Goal: Task Accomplishment & Management: Manage account settings

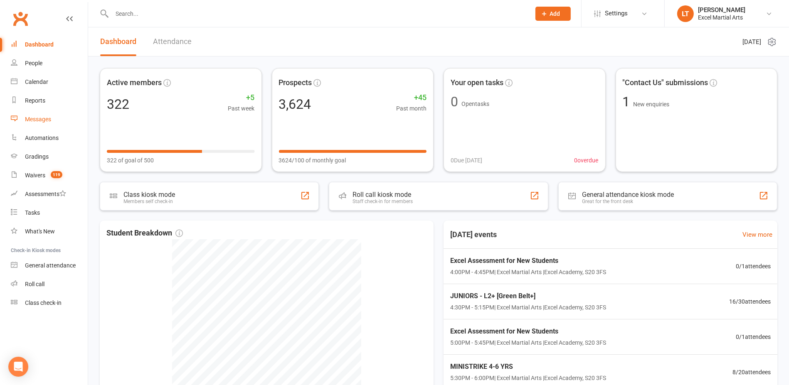
click at [49, 112] on link "Messages" at bounding box center [49, 119] width 77 height 19
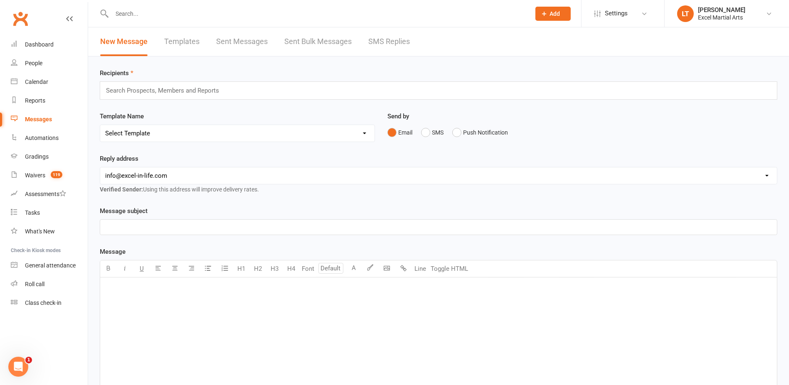
click at [395, 43] on link "SMS Replies" at bounding box center [389, 41] width 42 height 29
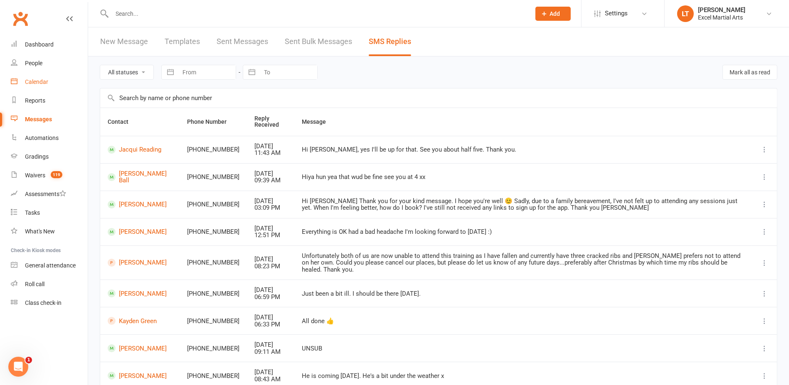
click at [66, 83] on link "Calendar" at bounding box center [49, 82] width 77 height 19
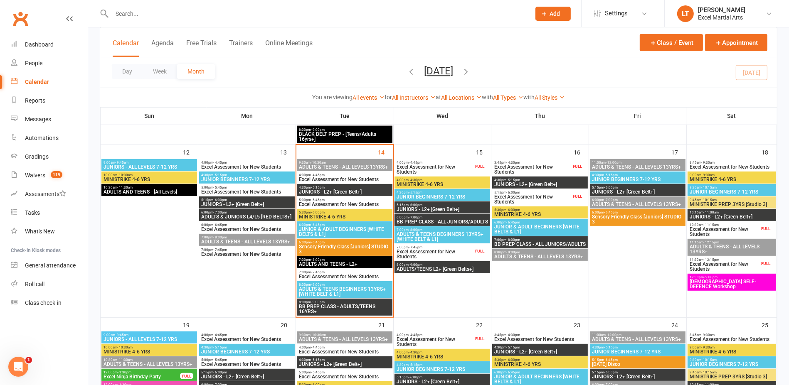
scroll to position [364, 0]
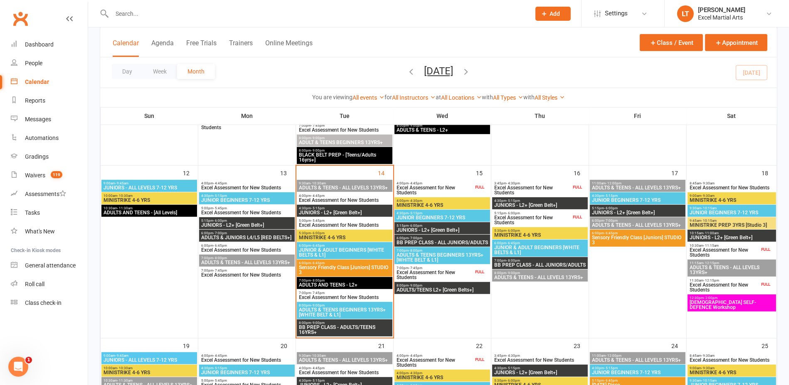
click at [455, 192] on span "Excel Assessment for New Students" at bounding box center [434, 190] width 77 height 10
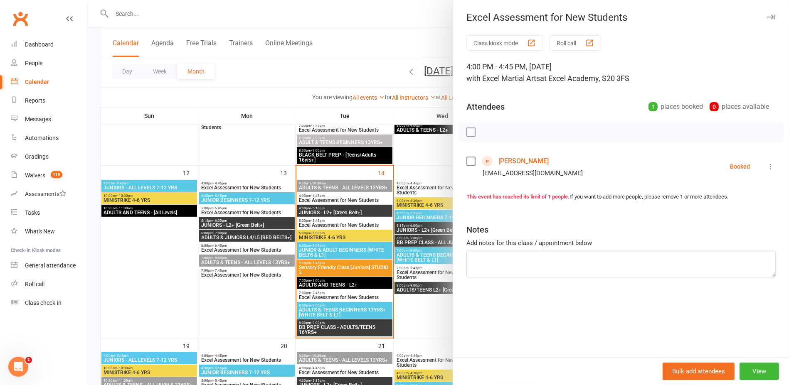
click at [413, 149] on div at bounding box center [438, 192] width 701 height 385
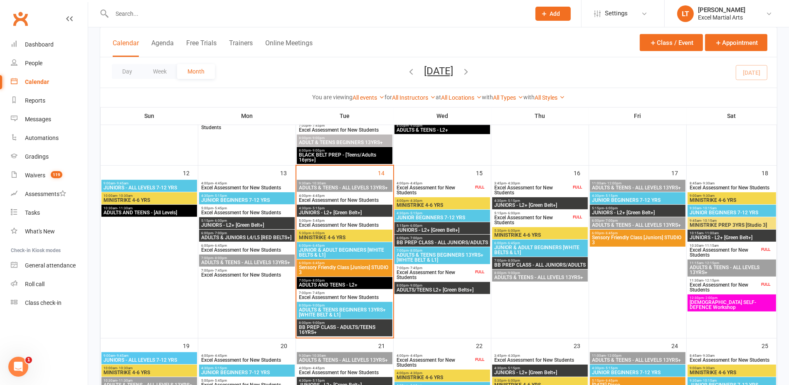
click at [439, 273] on span "Excel Assessment for New Students" at bounding box center [434, 275] width 77 height 10
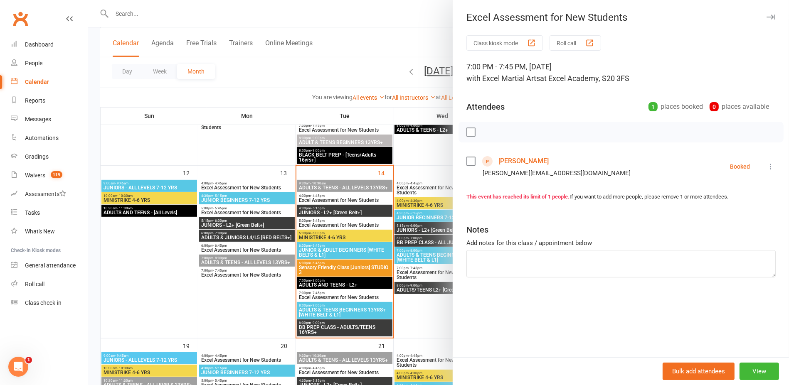
click at [415, 159] on div at bounding box center [438, 192] width 701 height 385
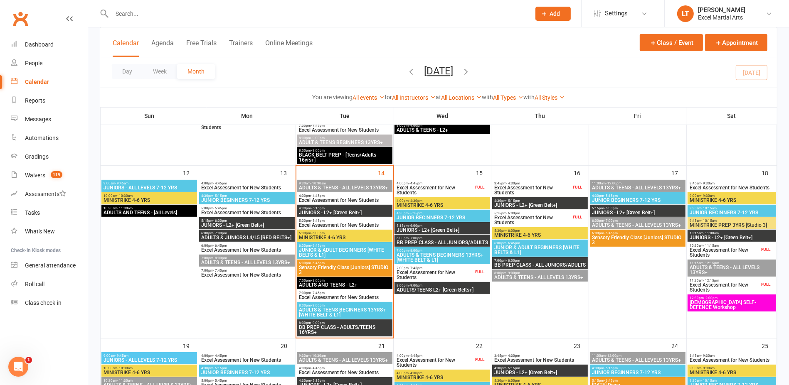
click at [541, 191] on span "Excel Assessment for New Students" at bounding box center [532, 190] width 77 height 10
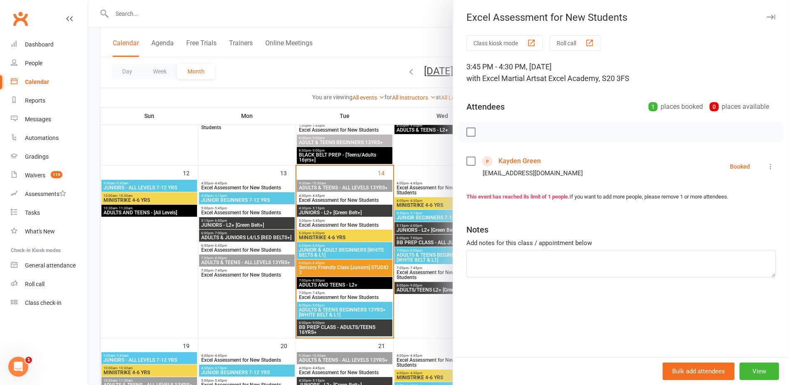
click at [411, 164] on div at bounding box center [438, 192] width 701 height 385
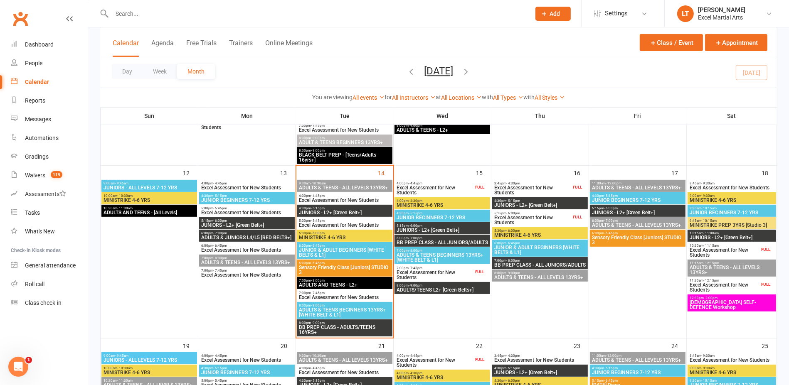
click at [550, 221] on span "Excel Assessment for New Students" at bounding box center [532, 220] width 77 height 10
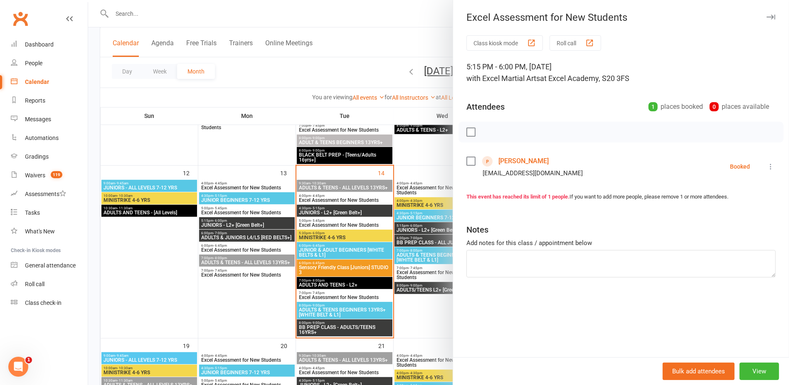
click at [398, 167] on div at bounding box center [438, 192] width 701 height 385
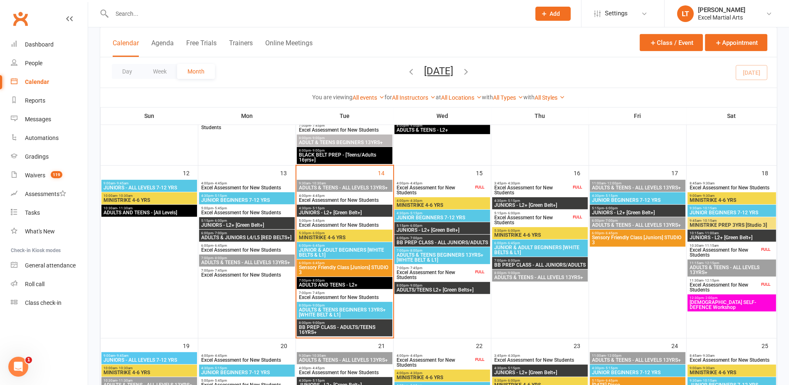
click at [769, 251] on div "FULL" at bounding box center [765, 250] width 13 height 6
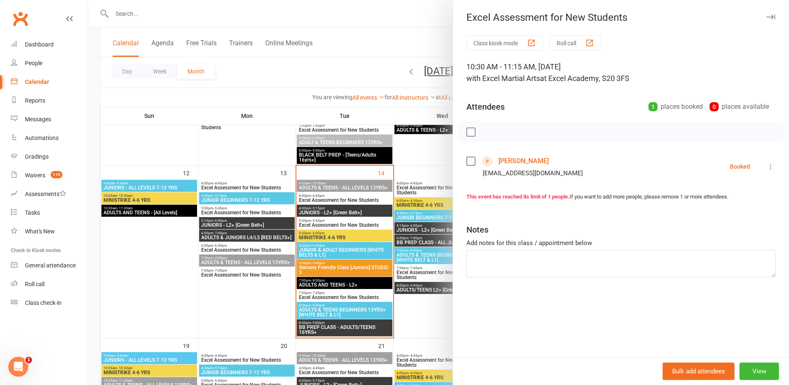
click at [427, 158] on div at bounding box center [438, 192] width 701 height 385
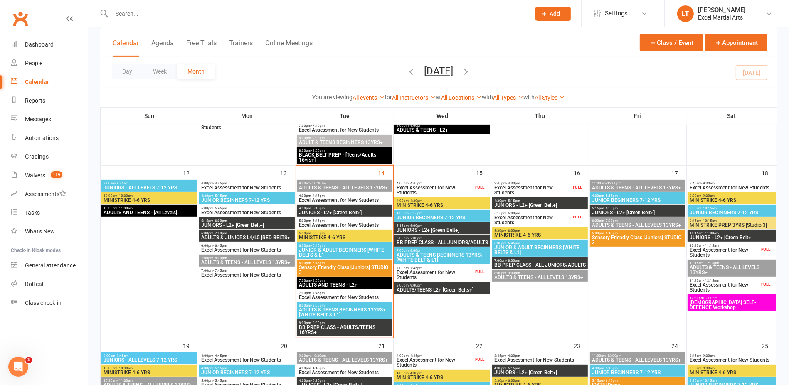
click at [762, 286] on div "FULL" at bounding box center [765, 285] width 13 height 6
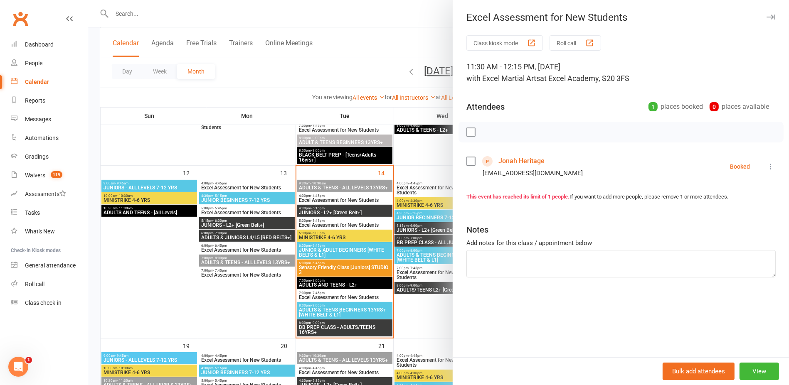
click at [420, 150] on div at bounding box center [438, 192] width 701 height 385
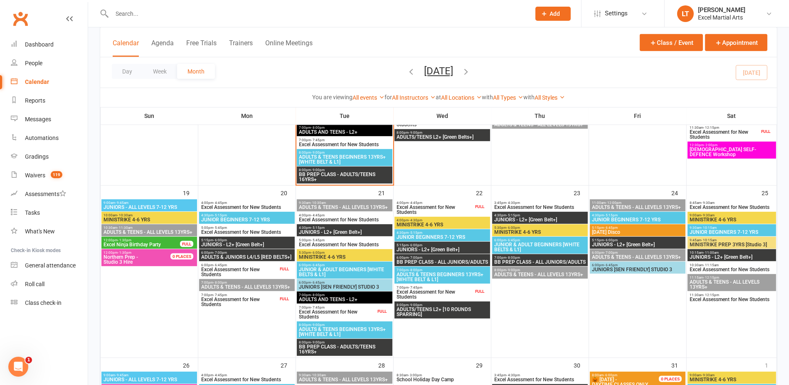
scroll to position [520, 0]
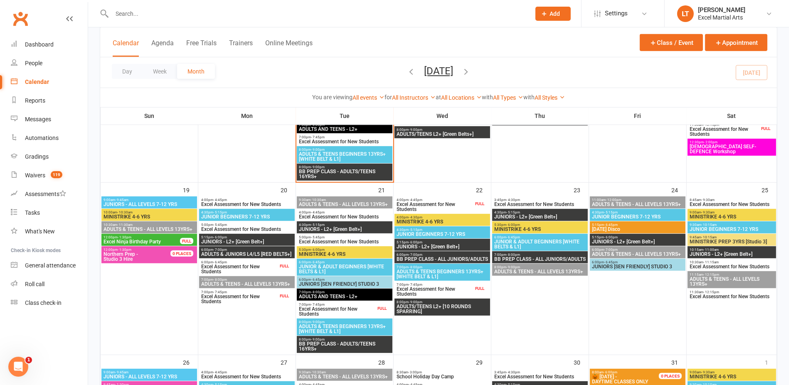
click at [286, 268] on div "FULL" at bounding box center [284, 266] width 13 height 6
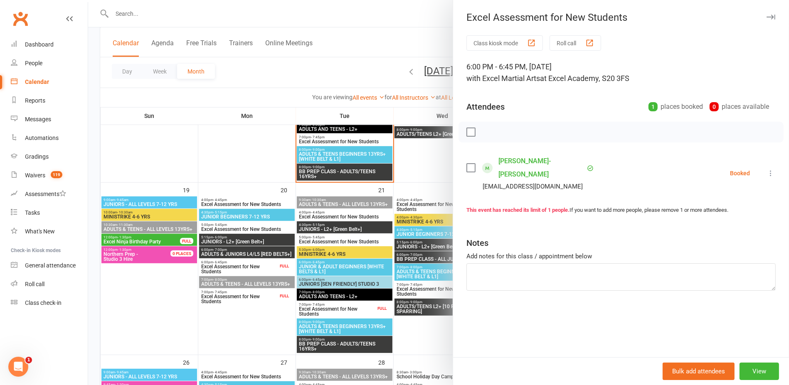
click at [263, 171] on div at bounding box center [438, 192] width 701 height 385
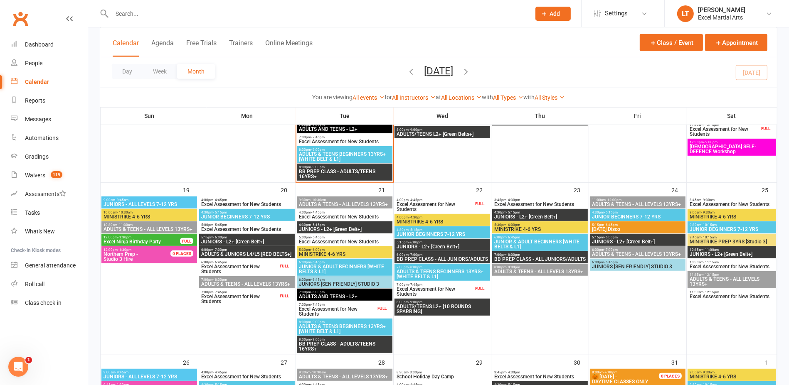
click at [279, 270] on div "6:00pm - 6:45pm Excel Assessment for New Students FULL" at bounding box center [247, 267] width 96 height 17
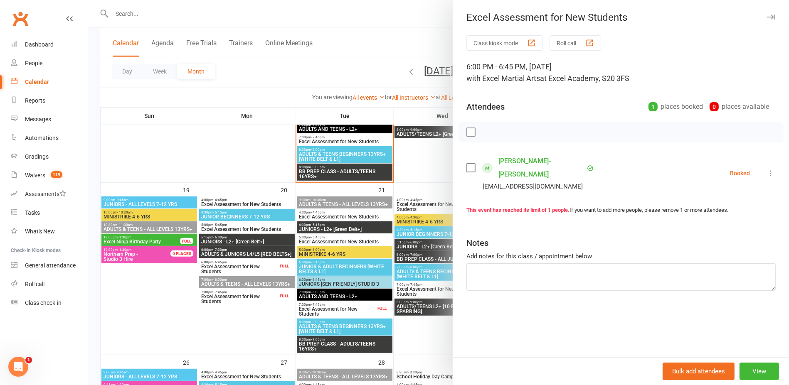
click at [260, 193] on div at bounding box center [438, 192] width 701 height 385
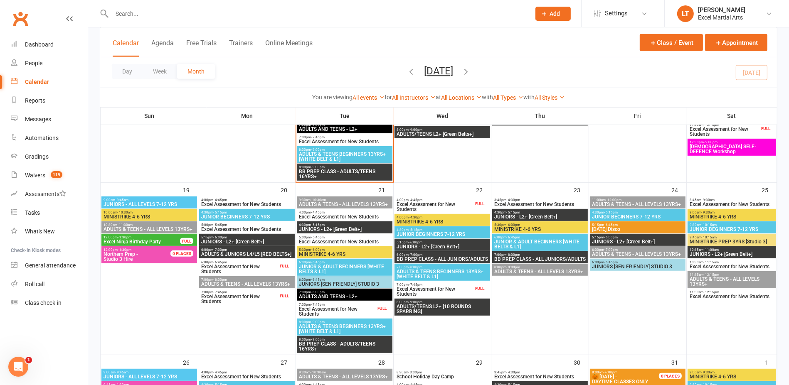
click at [278, 296] on div "FULL" at bounding box center [284, 296] width 13 height 6
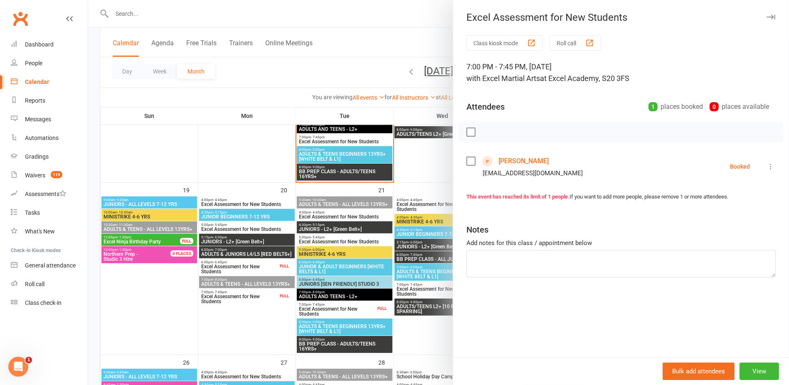
click at [259, 175] on div at bounding box center [438, 192] width 701 height 385
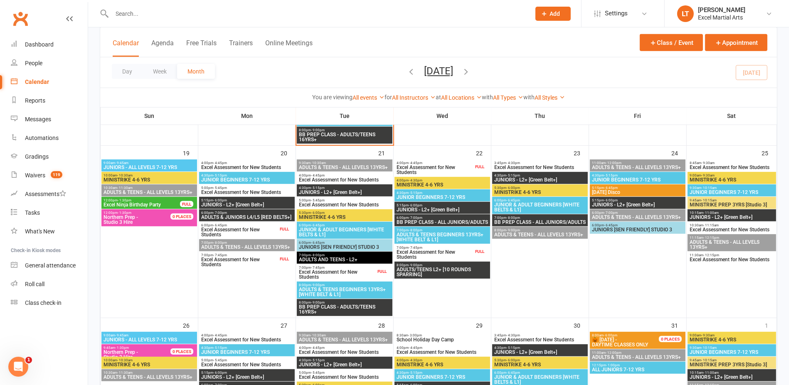
scroll to position [572, 0]
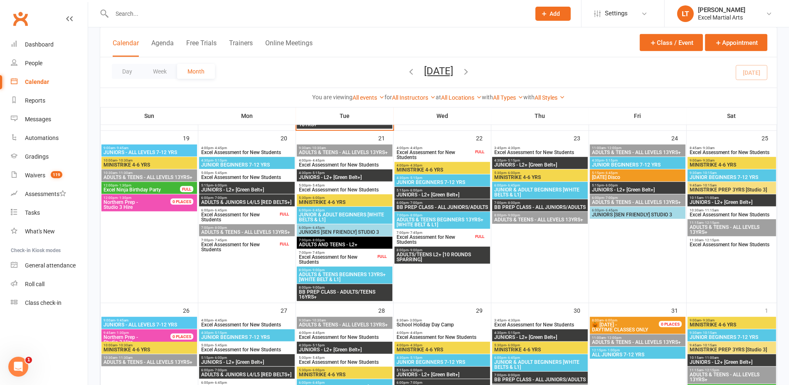
click at [341, 256] on span "Excel Assessment for New Students" at bounding box center [337, 260] width 77 height 10
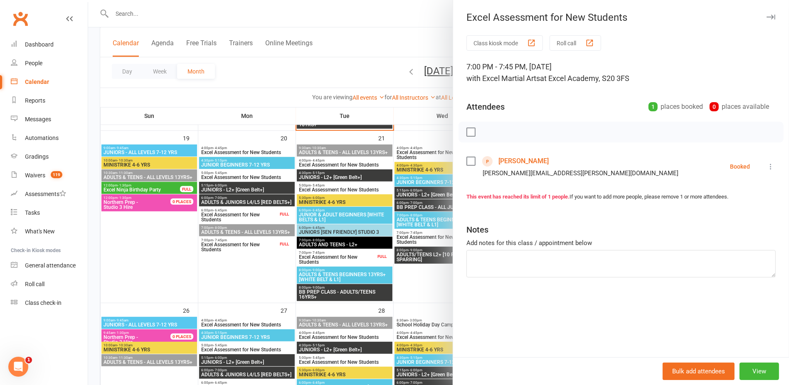
click at [505, 160] on link "[PERSON_NAME]" at bounding box center [524, 161] width 50 height 13
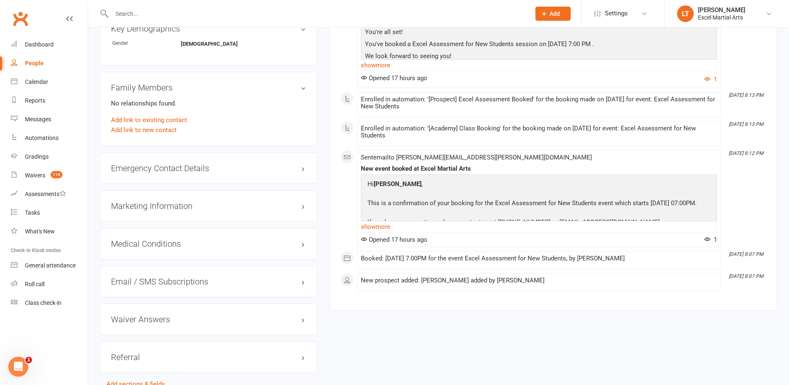
scroll to position [490, 0]
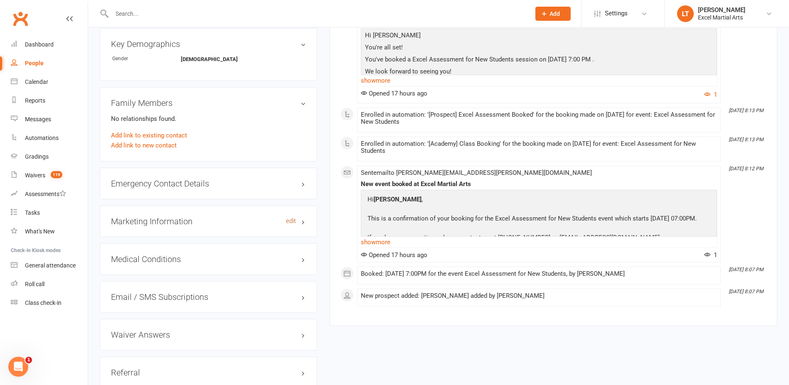
click at [286, 218] on link "edit" at bounding box center [291, 221] width 10 height 7
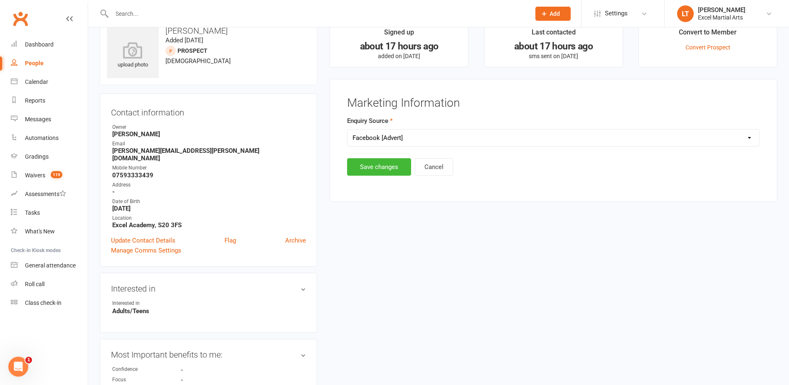
scroll to position [5, 0]
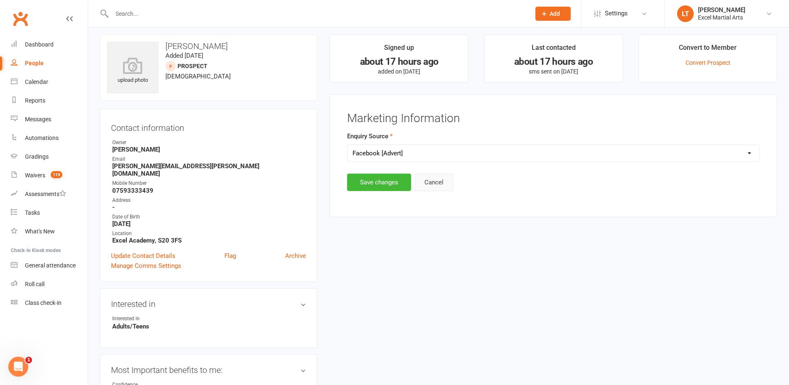
click at [426, 178] on button "Cancel" at bounding box center [434, 182] width 38 height 17
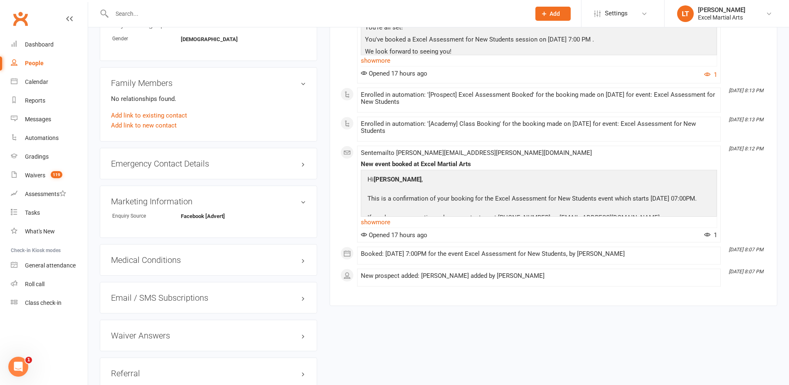
scroll to position [459, 0]
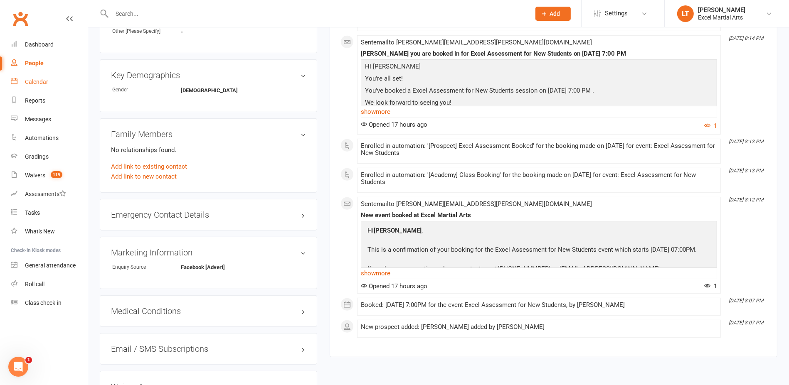
click at [62, 88] on link "Calendar" at bounding box center [49, 82] width 77 height 19
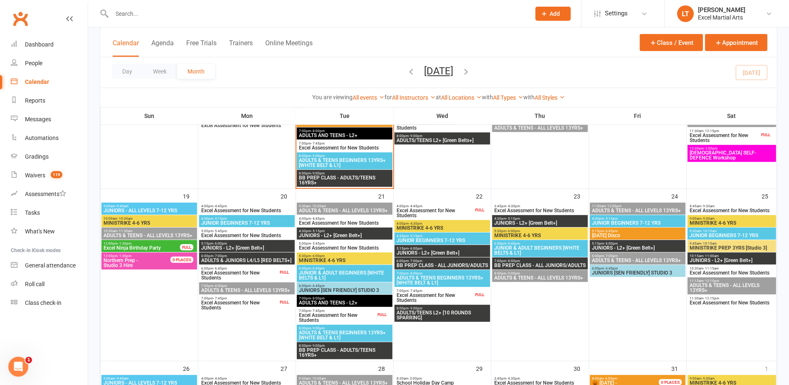
scroll to position [520, 0]
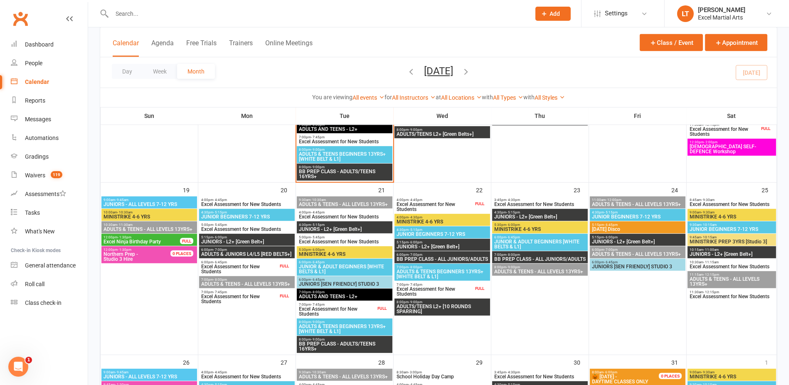
click at [438, 205] on span "Excel Assessment for New Students" at bounding box center [434, 207] width 77 height 10
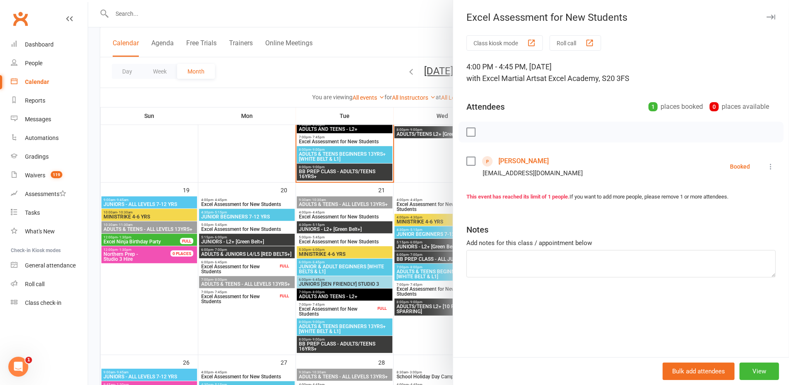
click at [404, 175] on div at bounding box center [438, 192] width 701 height 385
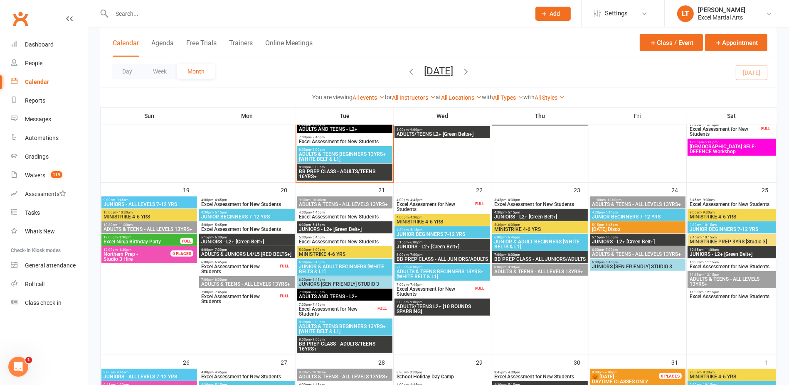
click at [430, 292] on span "Excel Assessment for New Students" at bounding box center [434, 292] width 77 height 10
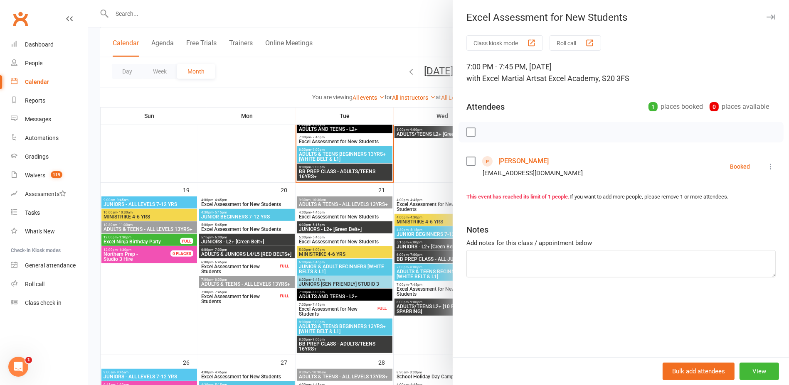
drag, startPoint x: 248, startPoint y: 134, endPoint x: 274, endPoint y: 163, distance: 39.2
click at [249, 134] on div at bounding box center [438, 192] width 701 height 385
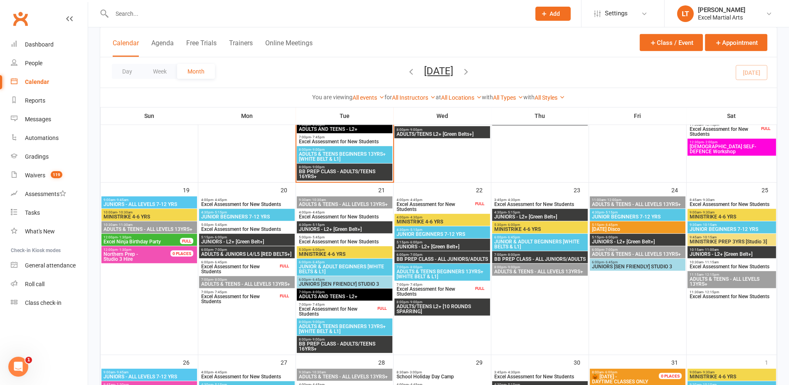
click at [366, 311] on span "Excel Assessment for New Students" at bounding box center [337, 312] width 77 height 10
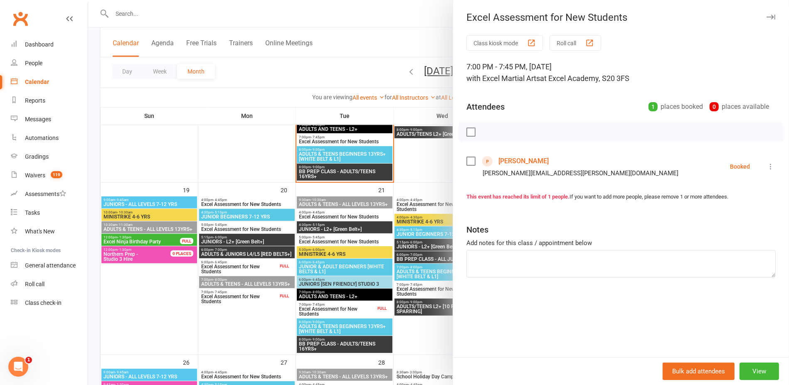
click at [229, 180] on div at bounding box center [438, 192] width 701 height 385
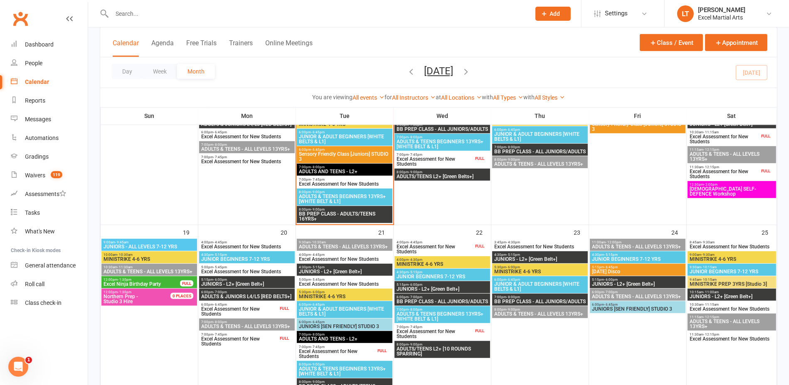
scroll to position [468, 0]
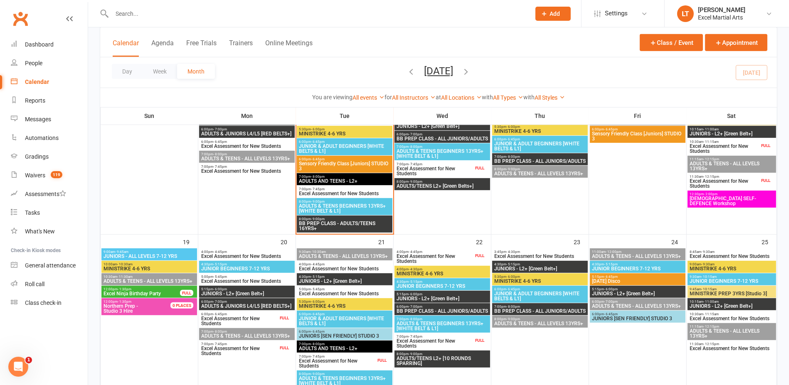
click at [266, 324] on span "Excel Assessment for New Students" at bounding box center [239, 321] width 77 height 10
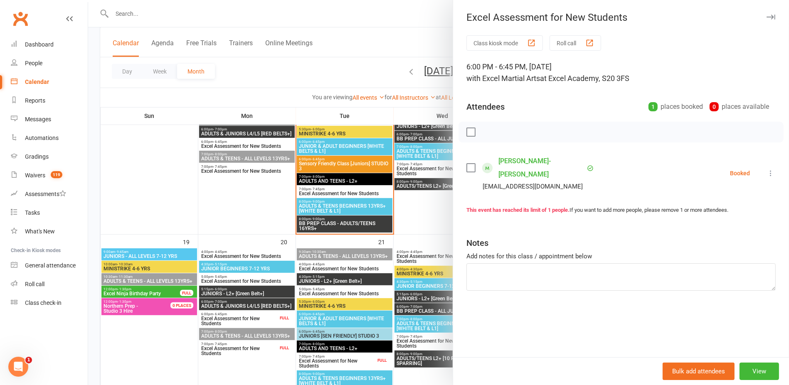
click at [231, 203] on div at bounding box center [438, 192] width 701 height 385
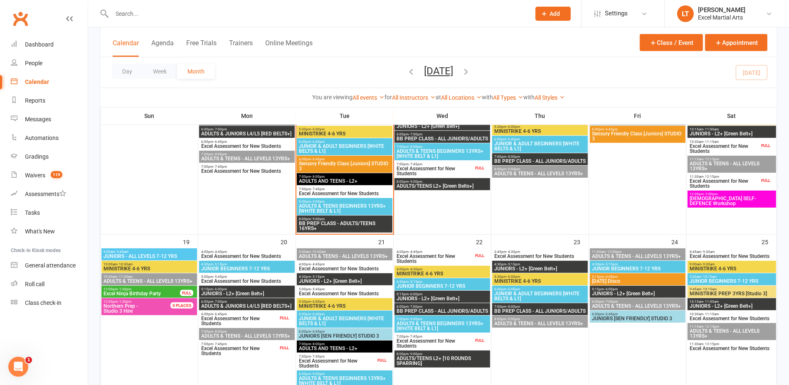
click at [277, 349] on span "Excel Assessment for New Students" at bounding box center [239, 351] width 77 height 10
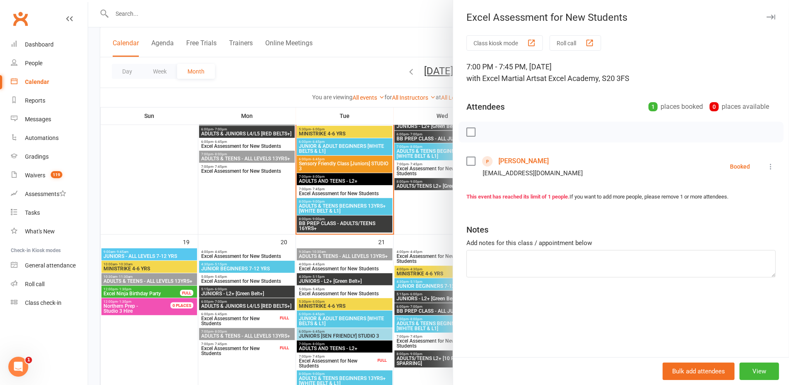
click at [233, 214] on div at bounding box center [438, 192] width 701 height 385
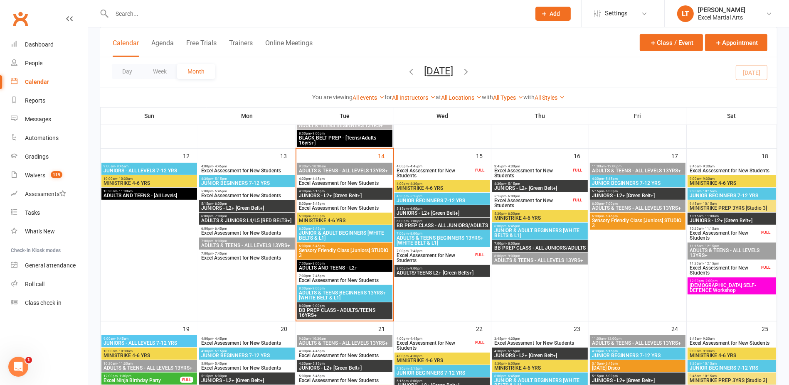
scroll to position [364, 0]
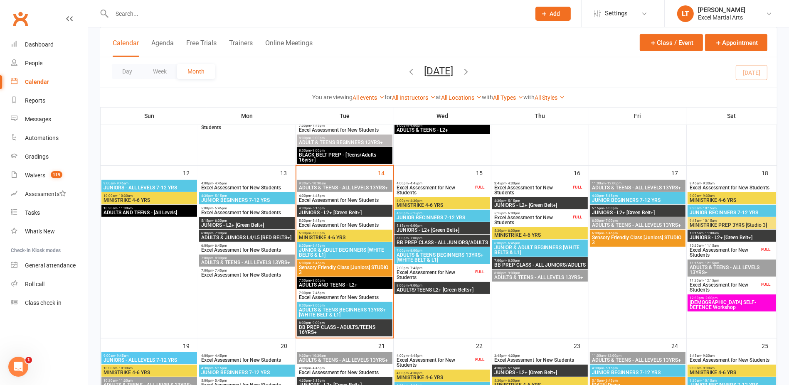
click at [447, 184] on span "4:00pm - 4:45pm" at bounding box center [434, 184] width 77 height 4
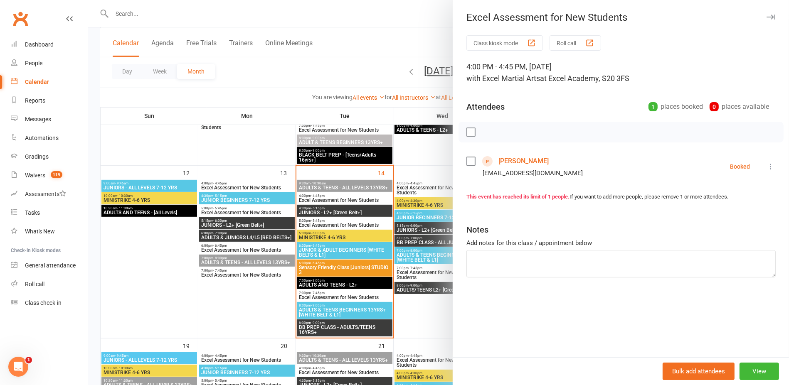
click at [432, 152] on div at bounding box center [438, 192] width 701 height 385
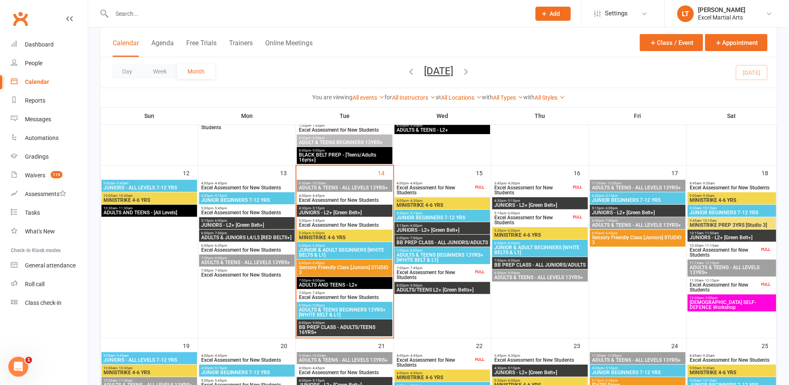
click at [459, 270] on span "Excel Assessment for New Students" at bounding box center [434, 275] width 77 height 10
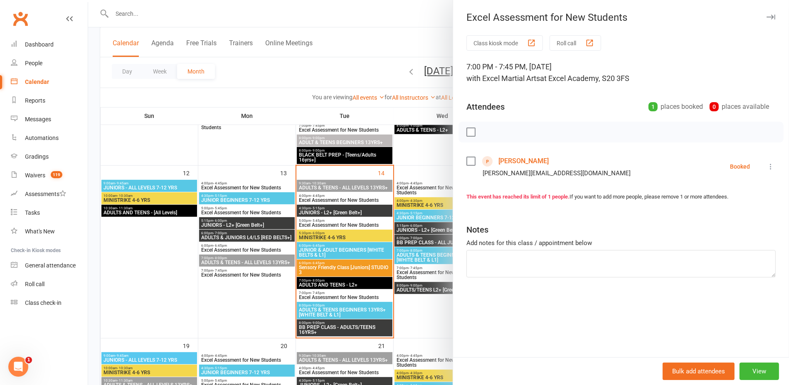
click at [404, 150] on div at bounding box center [438, 192] width 701 height 385
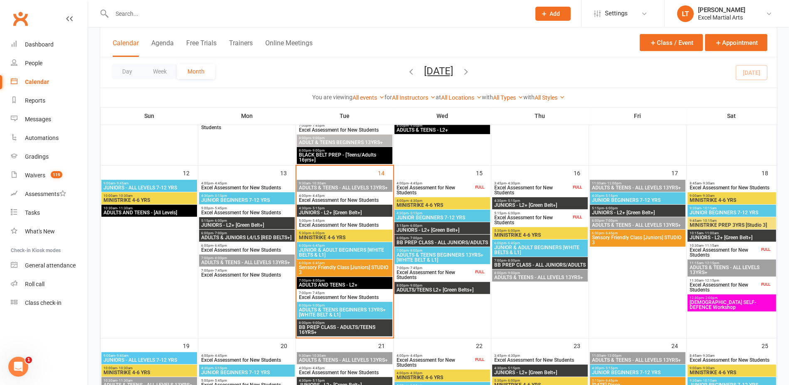
click at [558, 193] on span "Excel Assessment for New Students" at bounding box center [532, 190] width 77 height 10
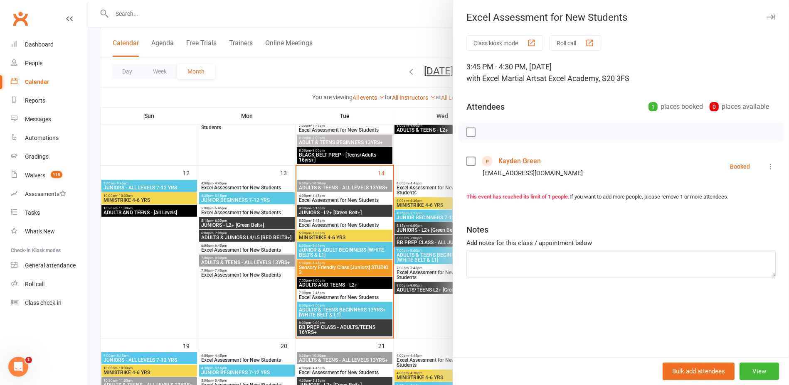
click at [428, 165] on div at bounding box center [438, 192] width 701 height 385
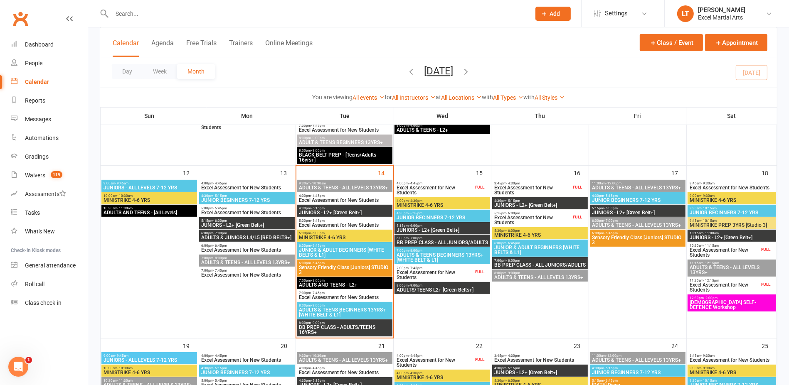
click at [551, 220] on span "Excel Assessment for New Students" at bounding box center [532, 220] width 77 height 10
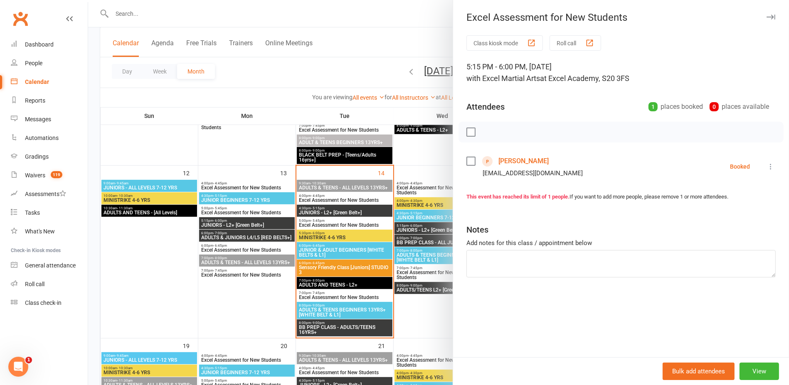
drag, startPoint x: 430, startPoint y: 169, endPoint x: 579, endPoint y: 202, distance: 152.1
click at [430, 170] on div at bounding box center [438, 192] width 701 height 385
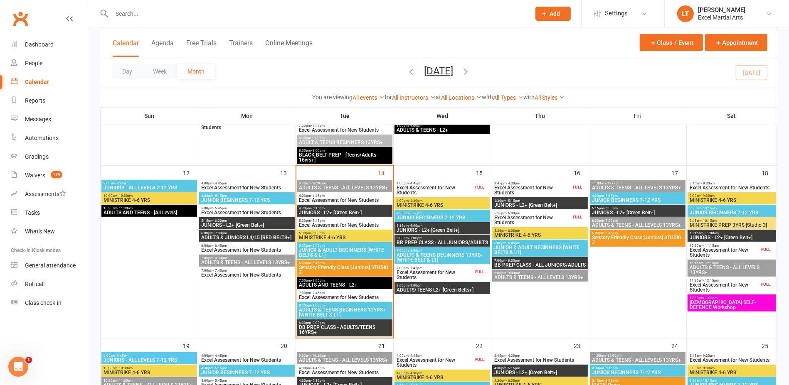
click at [756, 249] on span "Excel Assessment for New Students" at bounding box center [724, 253] width 70 height 10
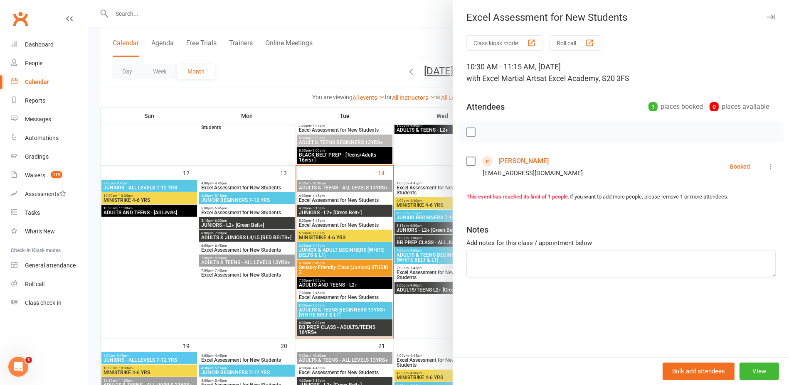
click at [425, 158] on div at bounding box center [438, 192] width 701 height 385
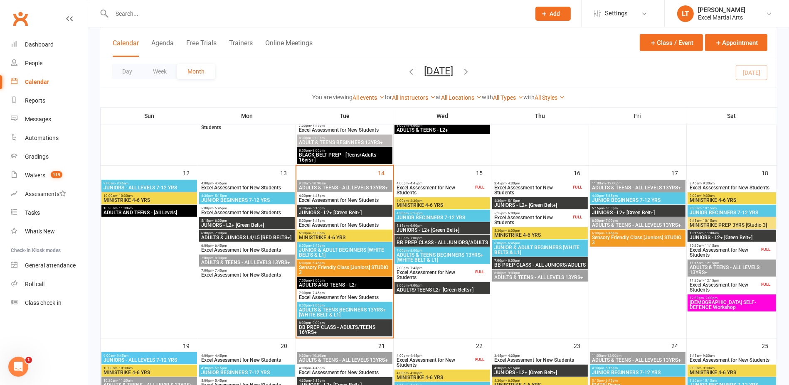
click at [723, 249] on span "Excel Assessment for New Students" at bounding box center [724, 253] width 70 height 10
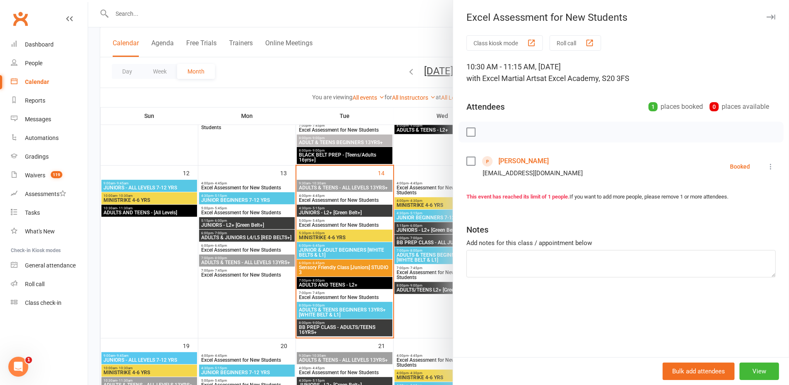
click at [514, 163] on link "[PERSON_NAME]" at bounding box center [524, 161] width 50 height 13
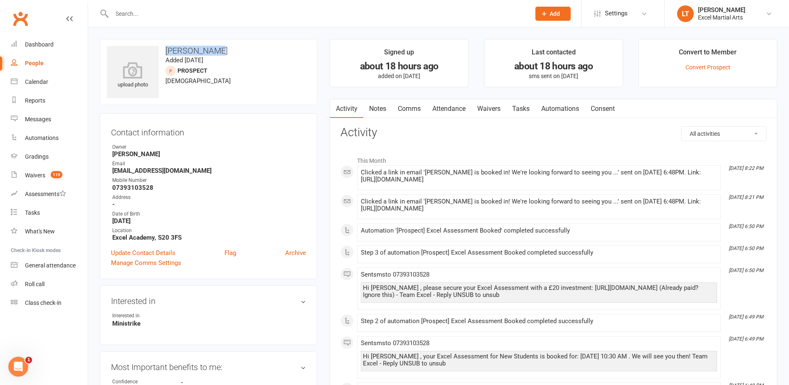
drag, startPoint x: 209, startPoint y: 48, endPoint x: 159, endPoint y: 47, distance: 49.5
click at [159, 47] on h3 "[PERSON_NAME]" at bounding box center [208, 50] width 203 height 9
copy h3 "[PERSON_NAME]"
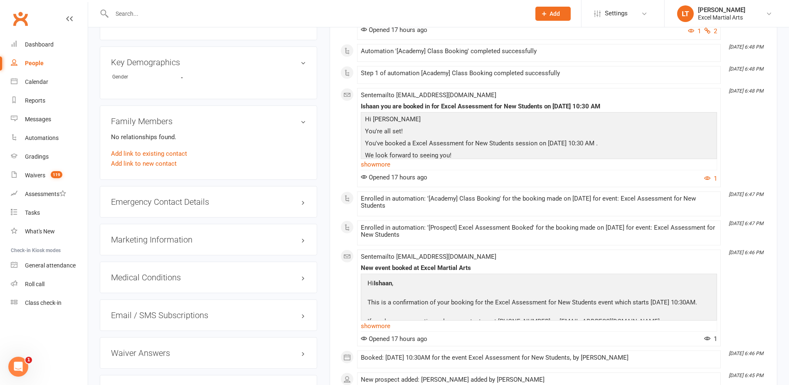
scroll to position [542, 0]
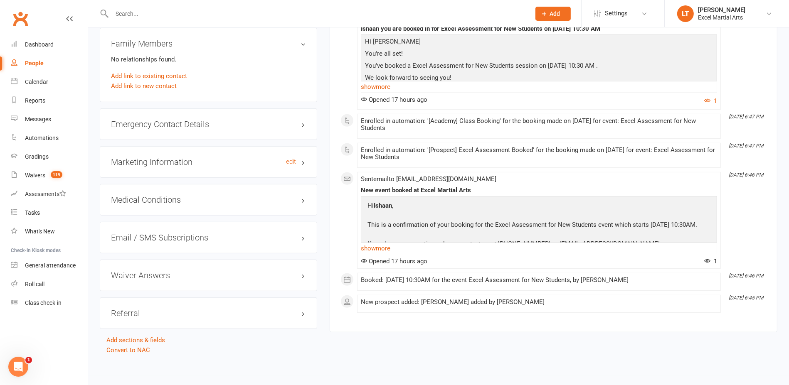
click at [305, 162] on h3 "Marketing Information edit" at bounding box center [208, 162] width 195 height 9
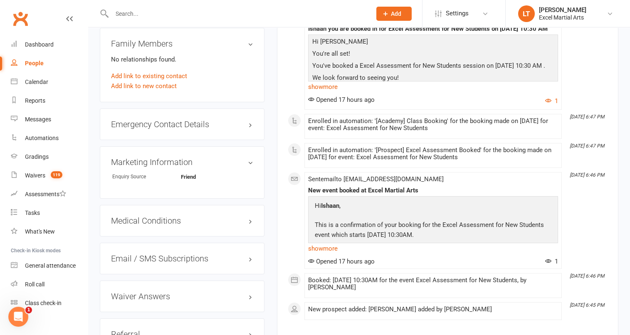
click at [49, 69] on link "People" at bounding box center [49, 63] width 77 height 19
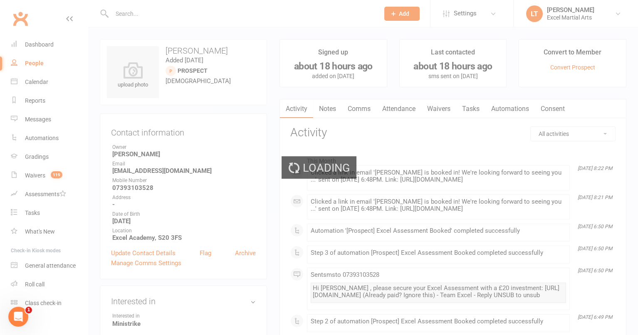
select select "100"
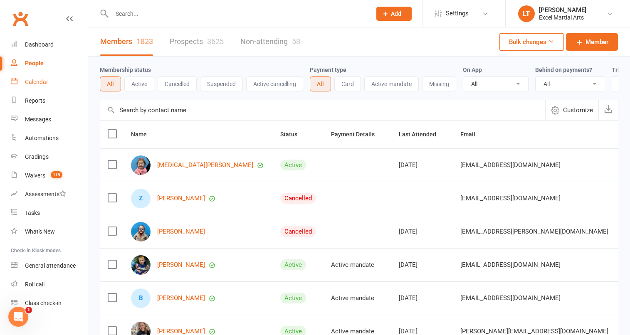
click at [55, 86] on link "Calendar" at bounding box center [49, 82] width 77 height 19
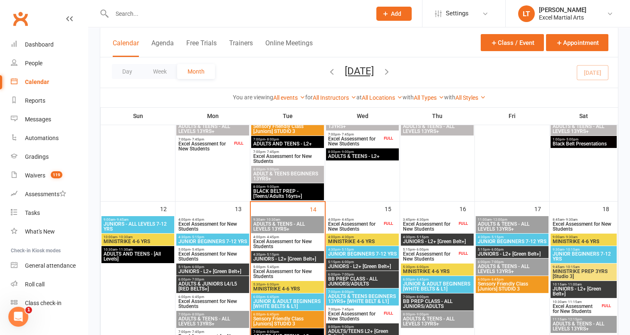
scroll to position [416, 0]
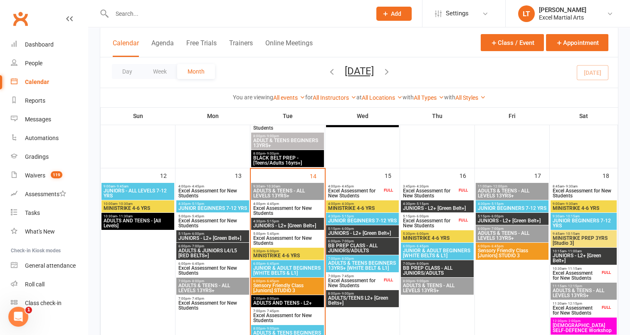
click at [359, 195] on span "Excel Assessment for New Students" at bounding box center [355, 193] width 54 height 10
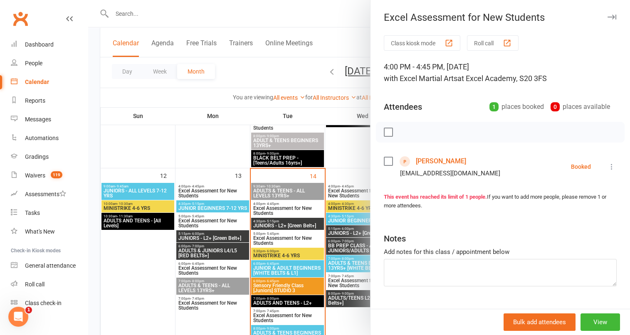
click at [345, 205] on div at bounding box center [359, 167] width 542 height 335
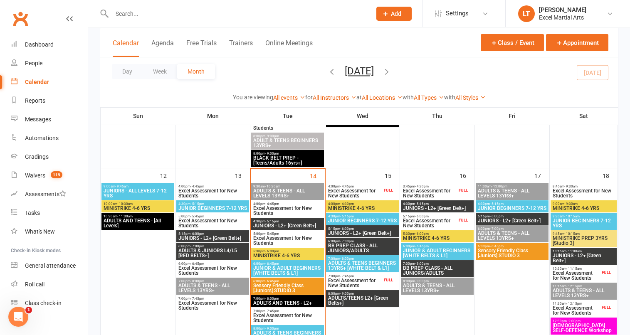
click at [359, 286] on span "Excel Assessment for New Students" at bounding box center [355, 283] width 54 height 10
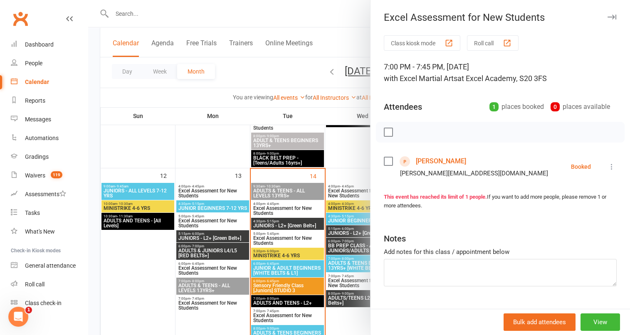
click at [349, 153] on div at bounding box center [359, 167] width 542 height 335
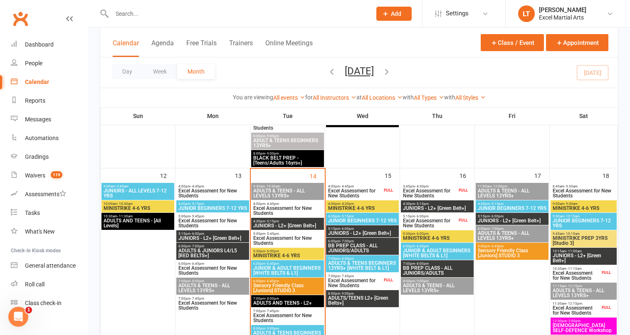
click at [421, 188] on span "Excel Assessment for New Students" at bounding box center [430, 193] width 54 height 10
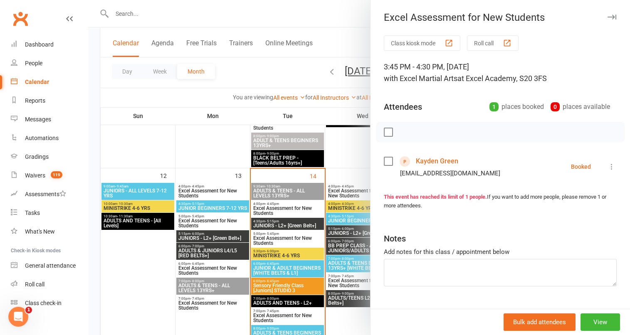
click at [355, 148] on div at bounding box center [359, 167] width 542 height 335
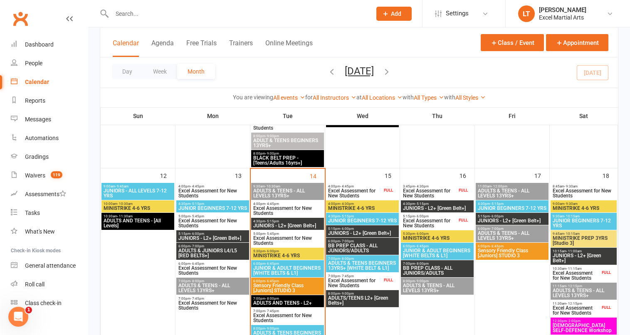
click at [440, 223] on span "Excel Assessment for New Students" at bounding box center [430, 223] width 54 height 10
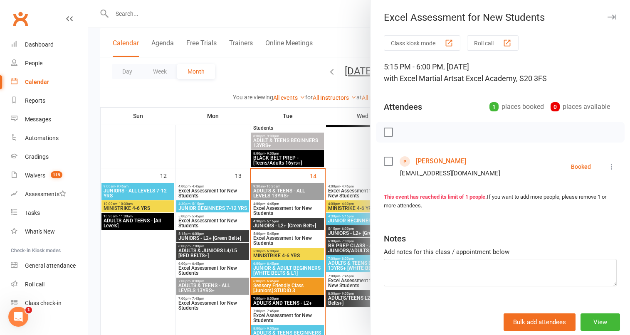
click at [370, 153] on div "Class kiosk mode Roll call 5:15 PM - 6:00 PM, [DATE] with Excel Martial Arts at…" at bounding box center [499, 181] width 259 height 293
click at [348, 148] on div at bounding box center [359, 167] width 542 height 335
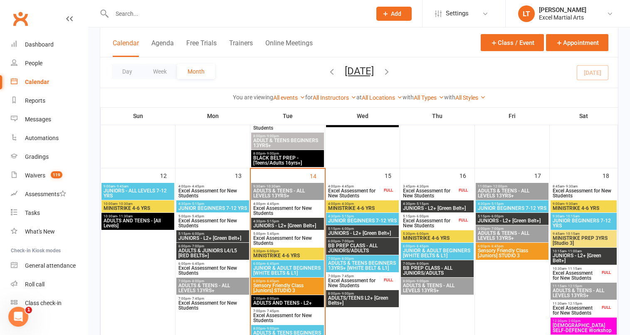
scroll to position [467, 0]
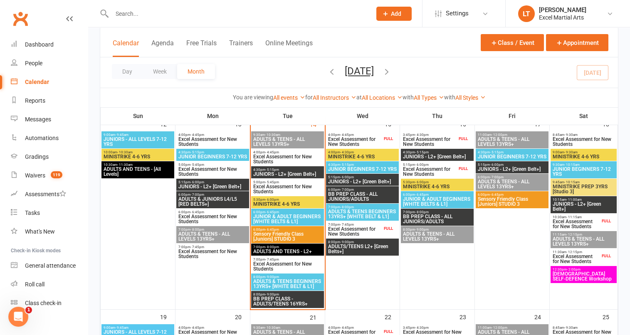
click at [590, 225] on span "Excel Assessment for New Students" at bounding box center [576, 224] width 48 height 10
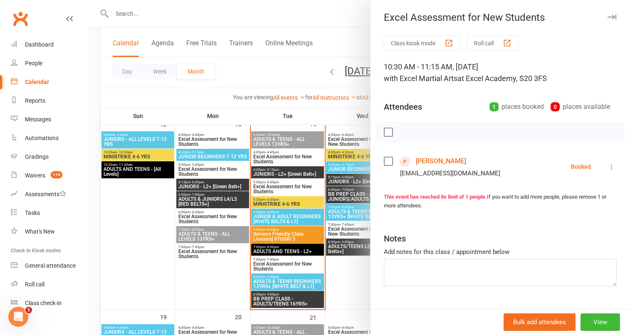
click at [352, 101] on div at bounding box center [359, 167] width 542 height 335
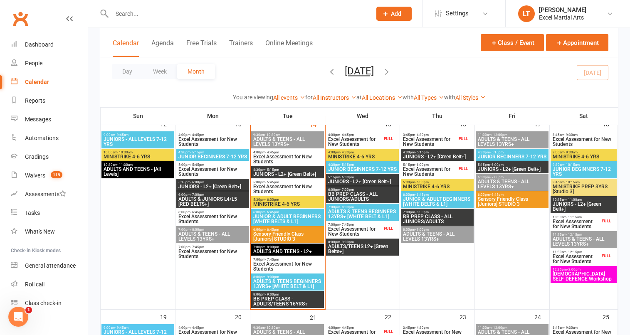
click at [600, 259] on div "11:30am - 12:15pm Excel Assessment for New Students FULL" at bounding box center [584, 257] width 66 height 17
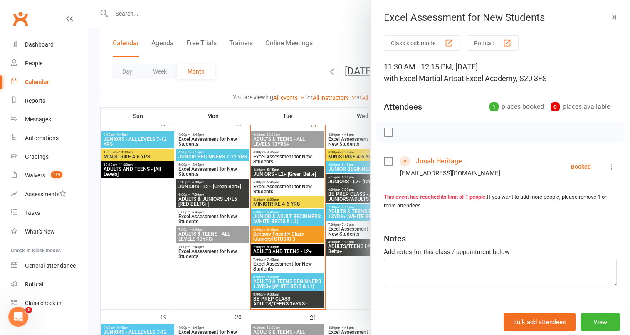
click at [331, 114] on div at bounding box center [359, 167] width 542 height 335
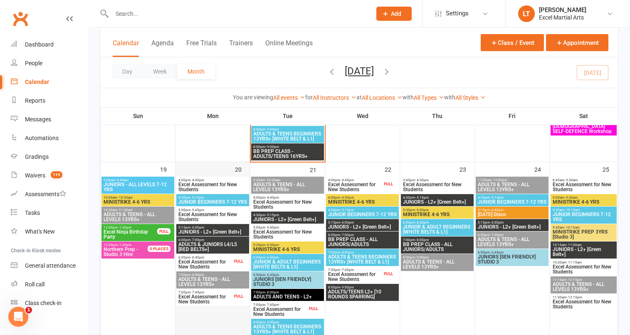
scroll to position [624, 0]
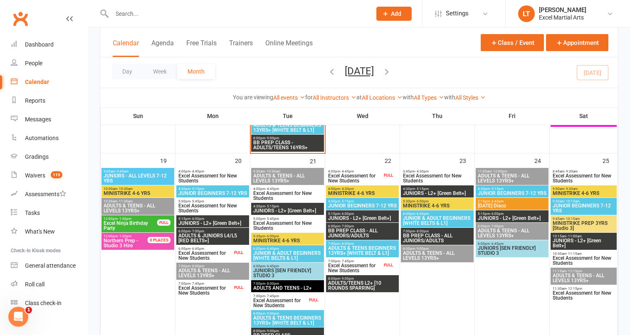
click at [227, 252] on span "Excel Assessment for New Students" at bounding box center [205, 256] width 54 height 10
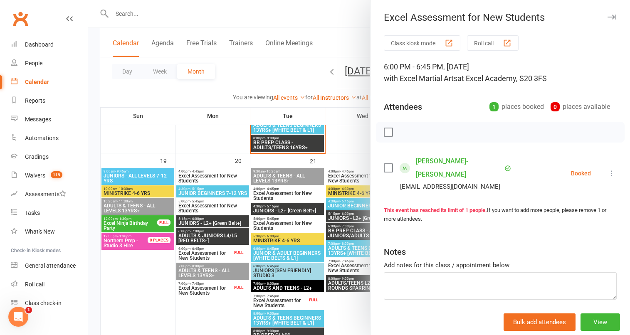
click at [607, 169] on icon at bounding box center [611, 173] width 8 height 8
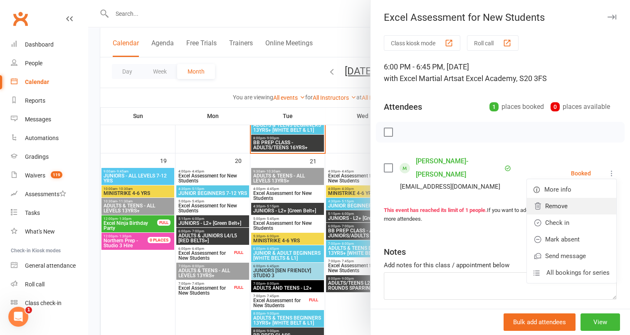
click at [555, 203] on link "Remove" at bounding box center [571, 206] width 89 height 17
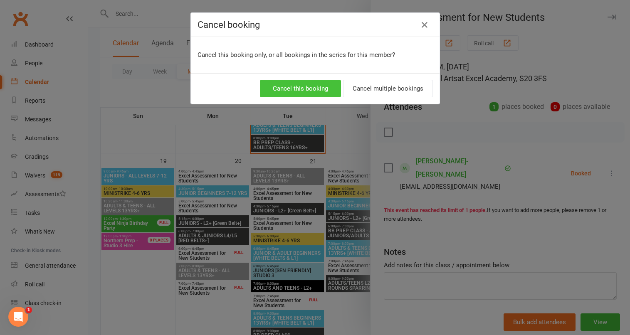
click at [316, 91] on button "Cancel this booking" at bounding box center [300, 88] width 81 height 17
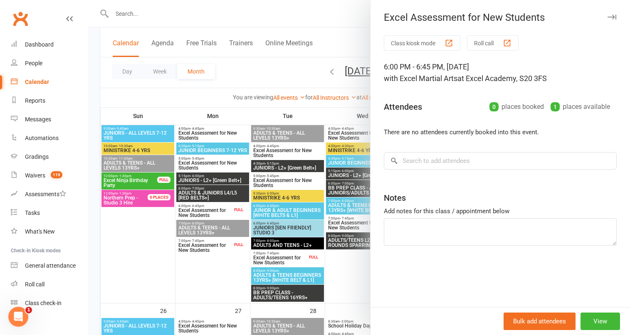
scroll to position [675, 0]
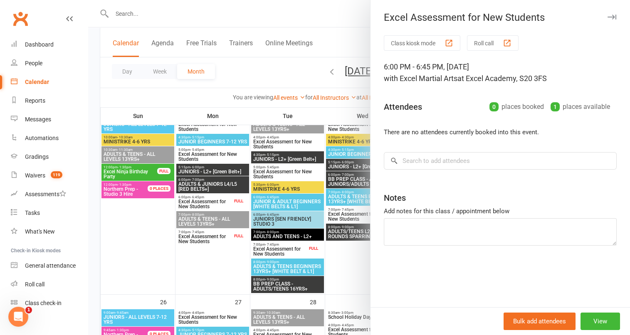
click at [217, 250] on div at bounding box center [359, 167] width 542 height 335
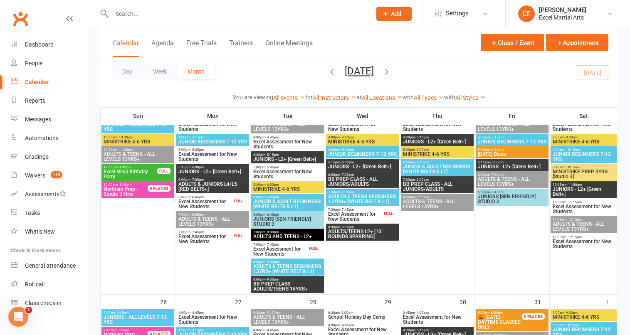
click at [222, 234] on span "Excel Assessment for New Students" at bounding box center [205, 239] width 54 height 10
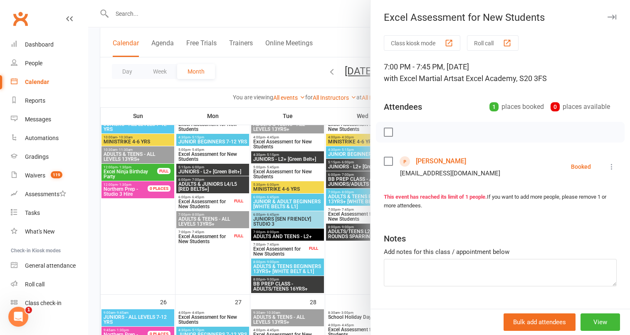
click at [211, 136] on div at bounding box center [359, 167] width 542 height 335
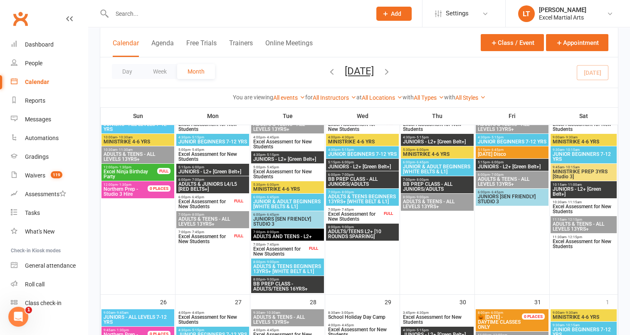
click at [294, 254] on span "Excel Assessment for New Students" at bounding box center [280, 252] width 54 height 10
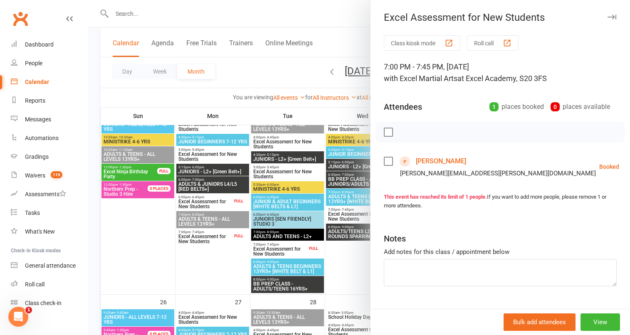
click at [263, 95] on div at bounding box center [359, 167] width 542 height 335
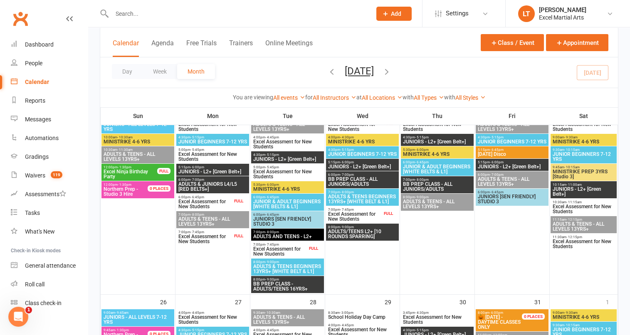
click at [386, 212] on div "FULL" at bounding box center [388, 213] width 13 height 6
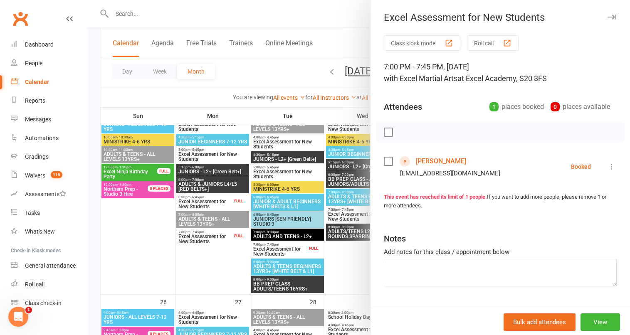
click at [318, 99] on div at bounding box center [359, 167] width 542 height 335
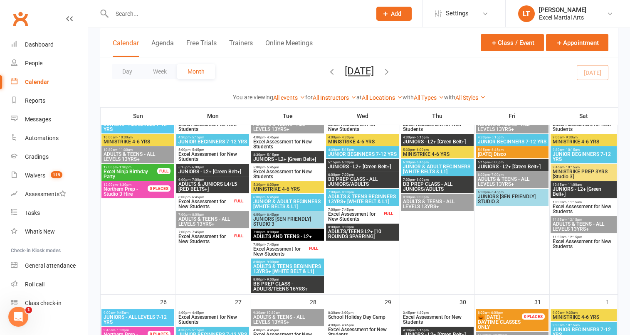
scroll to position [624, 0]
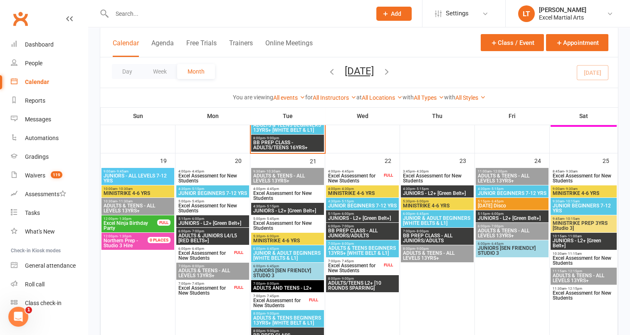
click at [384, 180] on div "4:00pm - 4:45pm Excel Assessment for New Students FULL" at bounding box center [362, 176] width 73 height 17
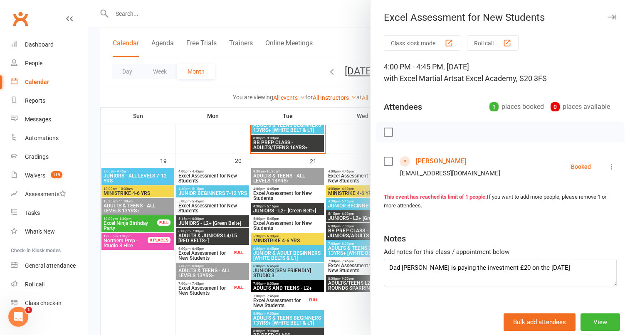
click at [345, 142] on div at bounding box center [359, 167] width 542 height 335
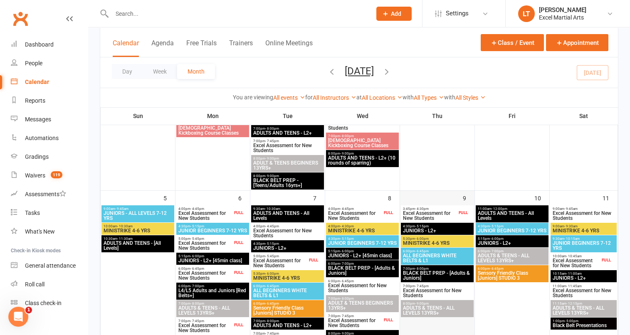
scroll to position [259, 0]
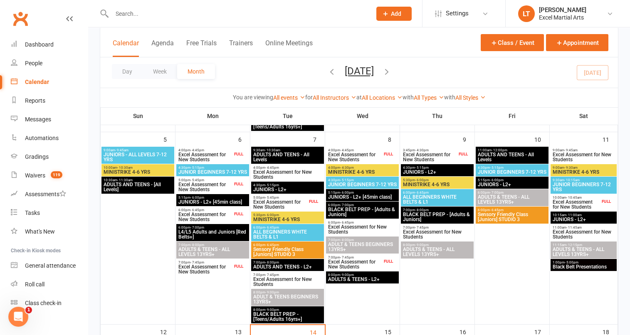
click at [595, 201] on span "Excel Assessment for New Students" at bounding box center [576, 205] width 48 height 10
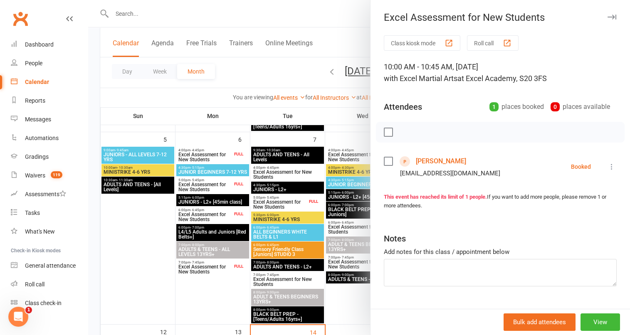
click at [344, 95] on div at bounding box center [359, 167] width 542 height 335
